Goal: Transaction & Acquisition: Book appointment/travel/reservation

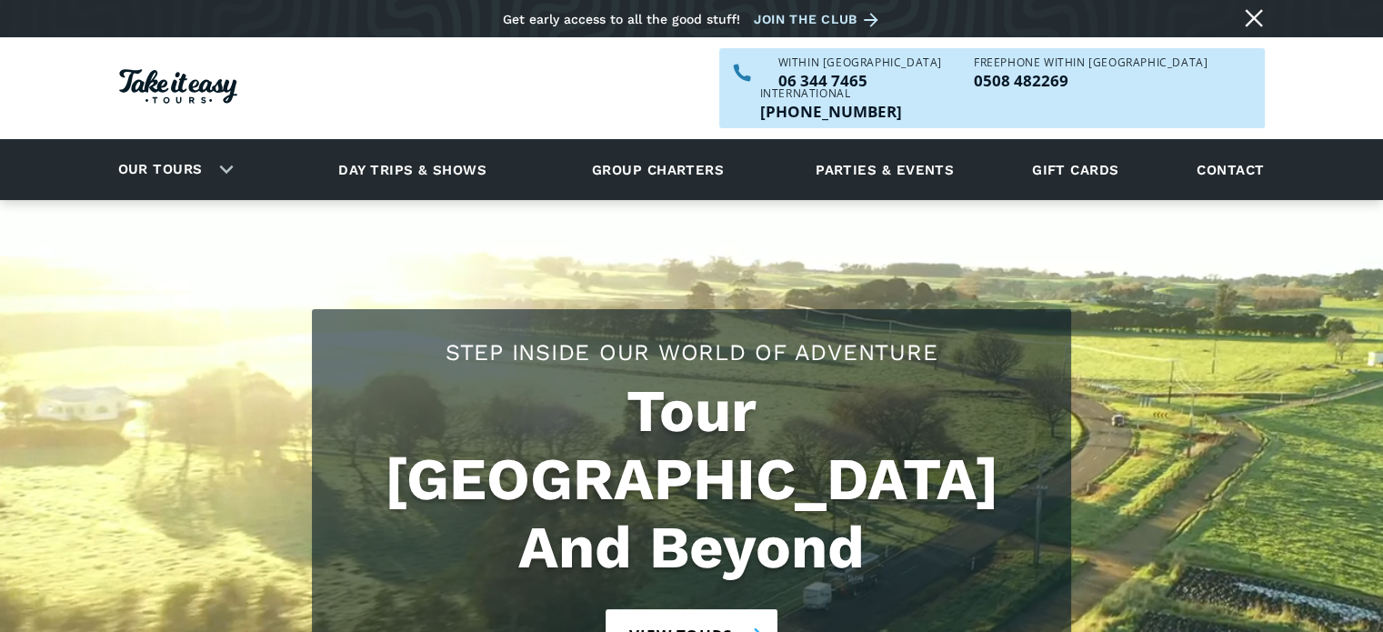
click at [687, 609] on link "View tours" at bounding box center [692, 635] width 172 height 52
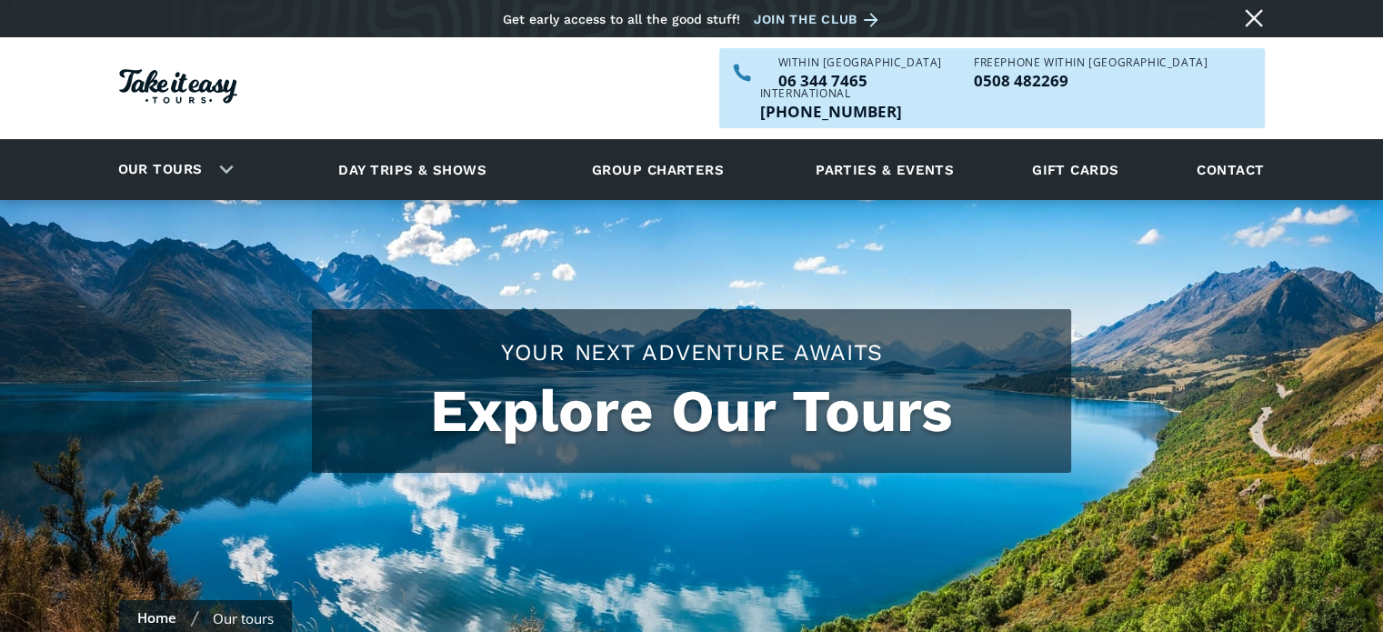
checkbox input "true"
click at [447, 145] on link "Day trips & shows" at bounding box center [413, 170] width 194 height 50
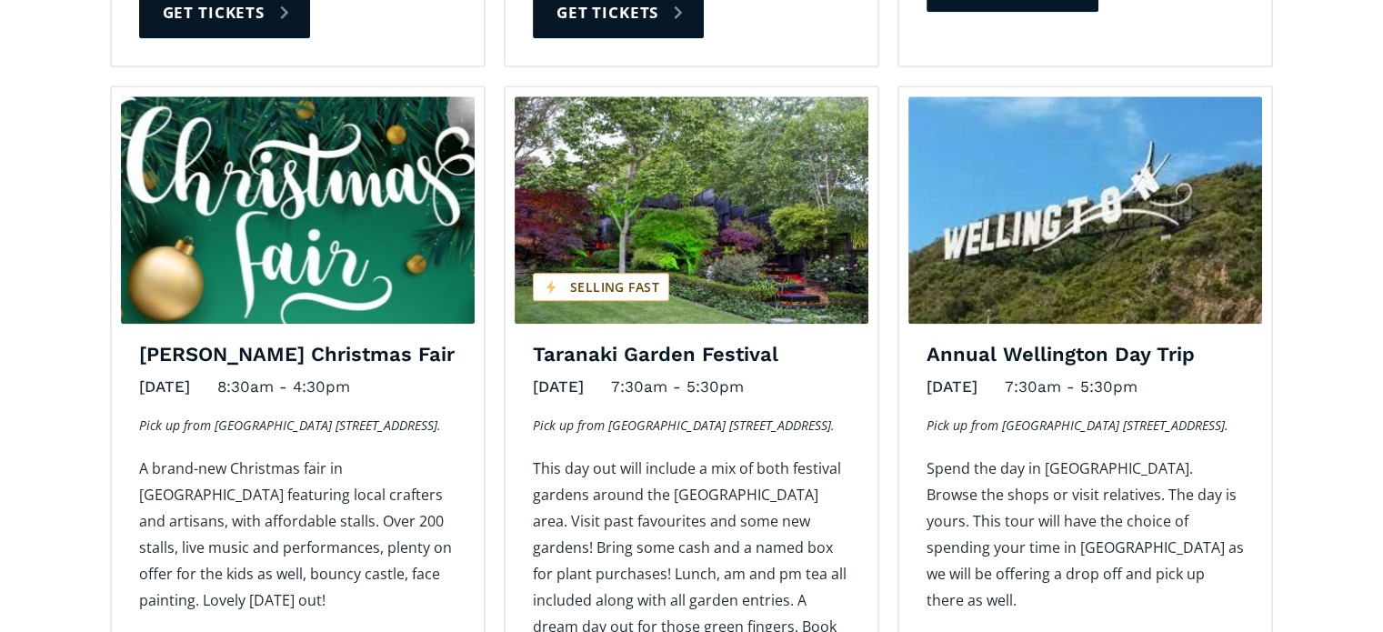
scroll to position [2073, 0]
